Goal: Transaction & Acquisition: Purchase product/service

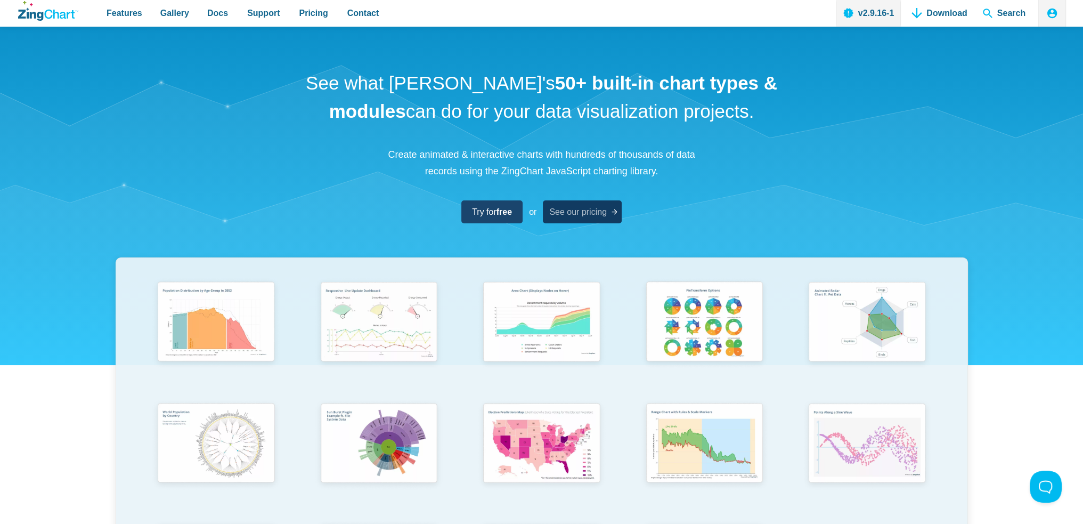
click at [617, 212] on use "App Content" at bounding box center [614, 211] width 5 height 5
click at [491, 198] on div "See what [PERSON_NAME]'s 50+ built-in chart types & modules can do for your dat…" at bounding box center [541, 353] width 1083 height 652
click at [489, 205] on span "Try for free" at bounding box center [488, 212] width 40 height 14
click at [614, 208] on icon "App Content" at bounding box center [615, 212] width 8 height 8
